Goal: Task Accomplishment & Management: Manage account settings

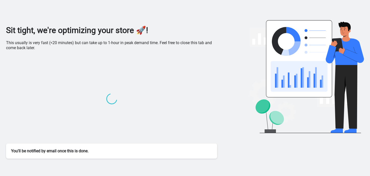
click at [145, 80] on div at bounding box center [111, 100] width 211 height 88
